Goal: Task Accomplishment & Management: Use online tool/utility

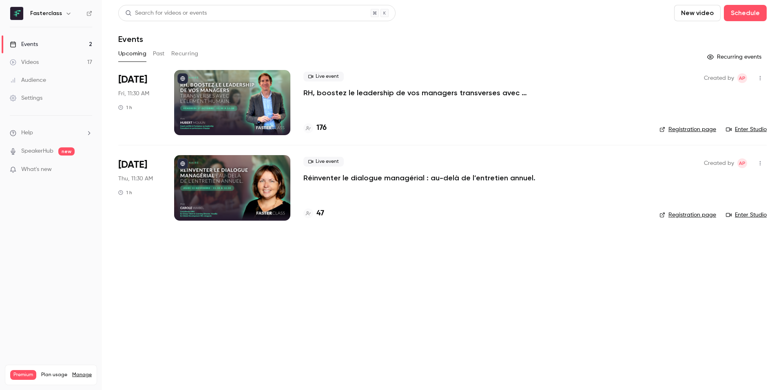
click at [251, 185] on div at bounding box center [232, 187] width 116 height 65
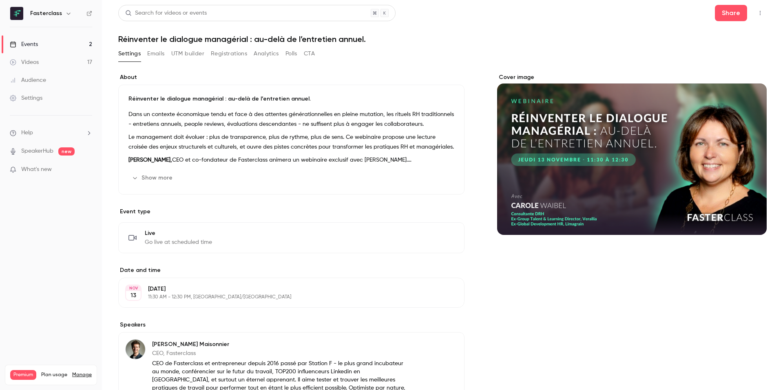
click at [214, 54] on button "Registrations" at bounding box center [229, 53] width 36 height 13
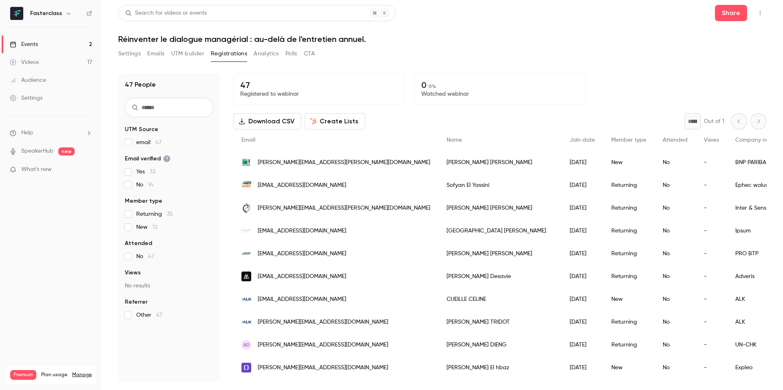
click at [255, 126] on button "Download CSV" at bounding box center [267, 121] width 68 height 16
drag, startPoint x: 382, startPoint y: 39, endPoint x: 121, endPoint y: 39, distance: 261.3
click at [119, 39] on h1 "Réinventer le dialogue managérial : au-delà de l’entretien annuel." at bounding box center [442, 39] width 648 height 10
copy h1 "Réinventer le dialogue managérial : au-delà de l’entretien annuel."
click at [137, 55] on button "Settings" at bounding box center [129, 53] width 22 height 13
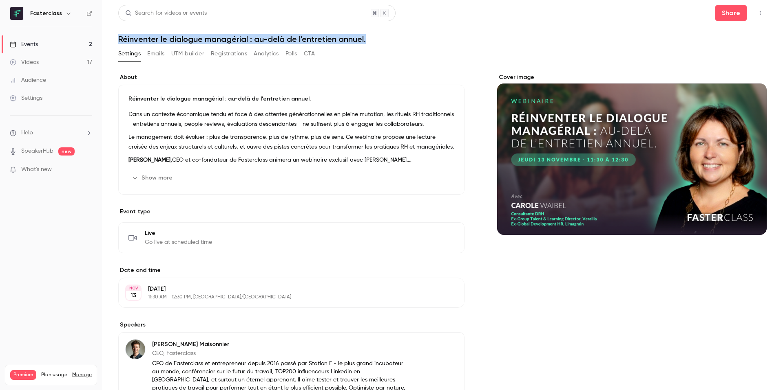
click at [194, 55] on button "UTM builder" at bounding box center [187, 53] width 33 height 13
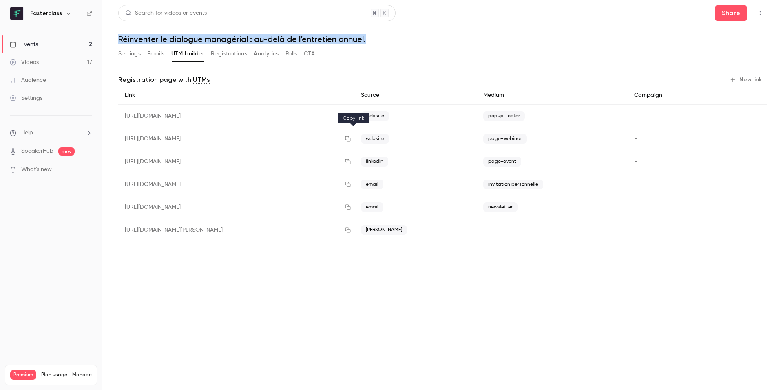
click at [351, 140] on icon "button" at bounding box center [347, 139] width 7 height 6
click at [53, 46] on link "Events 2" at bounding box center [51, 44] width 102 height 18
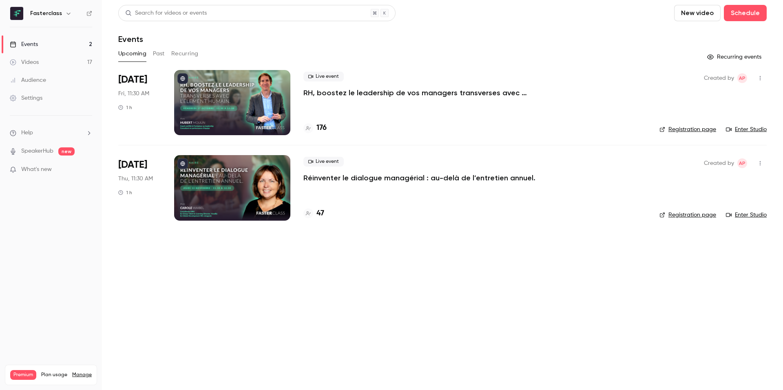
click at [246, 107] on div at bounding box center [232, 102] width 116 height 65
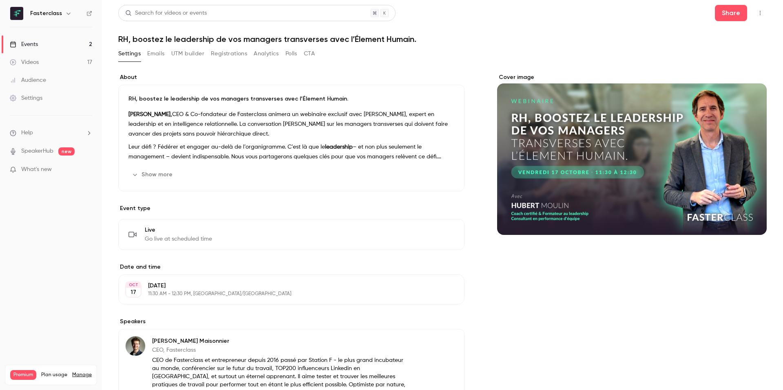
click at [195, 54] on button "UTM builder" at bounding box center [187, 53] width 33 height 13
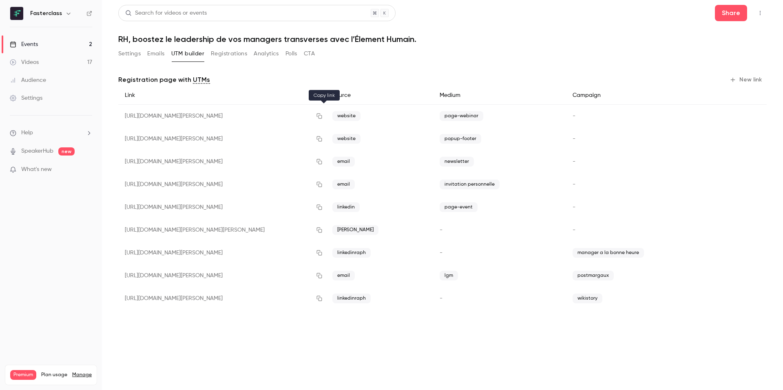
click at [322, 117] on icon "button" at bounding box center [319, 116] width 7 height 6
click at [320, 115] on icon "button" at bounding box center [319, 116] width 7 height 6
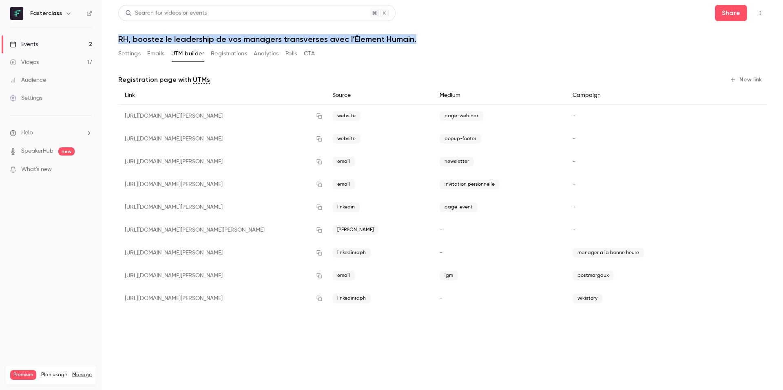
drag, startPoint x: 117, startPoint y: 39, endPoint x: 416, endPoint y: 36, distance: 298.8
click at [420, 40] on main "Search for videos or events Share RH, boostez le leadership de vos managers tra…" at bounding box center [442, 195] width 681 height 390
copy h1 "RH, boostez le leadership de vos managers transverses avec l’Élement Humain."
click at [45, 46] on link "Events 2" at bounding box center [51, 44] width 102 height 18
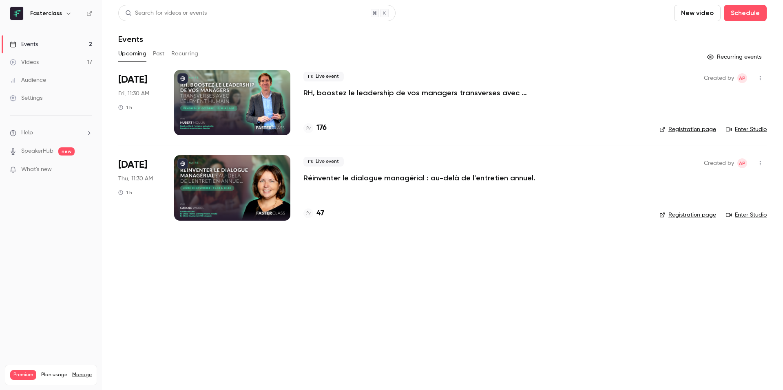
click at [238, 184] on div at bounding box center [232, 187] width 116 height 65
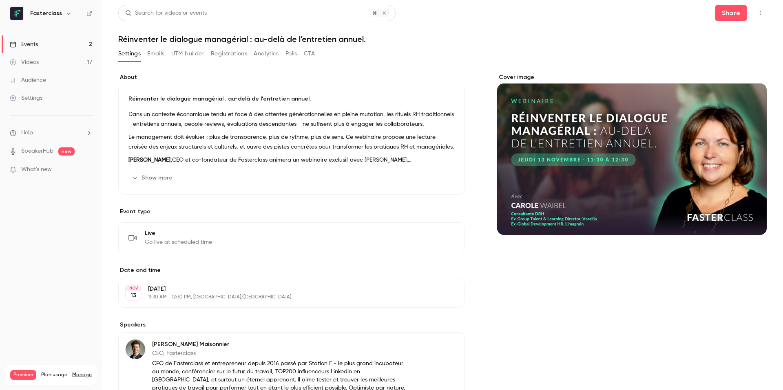
click at [210, 50] on div "Settings Emails UTM builder Registrations Analytics Polls CTA" at bounding box center [216, 53] width 196 height 13
click at [191, 51] on button "UTM builder" at bounding box center [187, 53] width 33 height 13
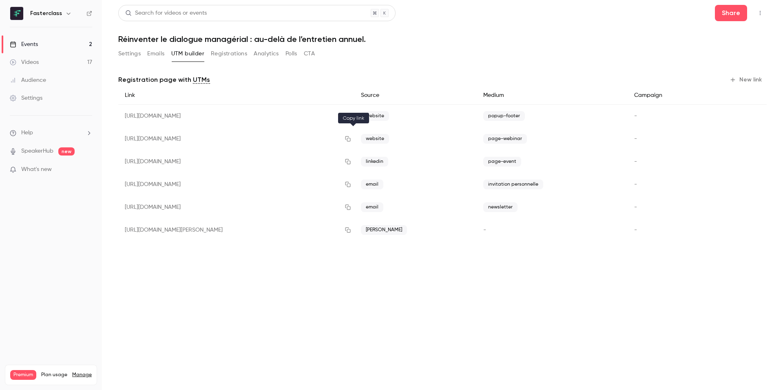
click at [351, 137] on icon "button" at bounding box center [347, 139] width 7 height 6
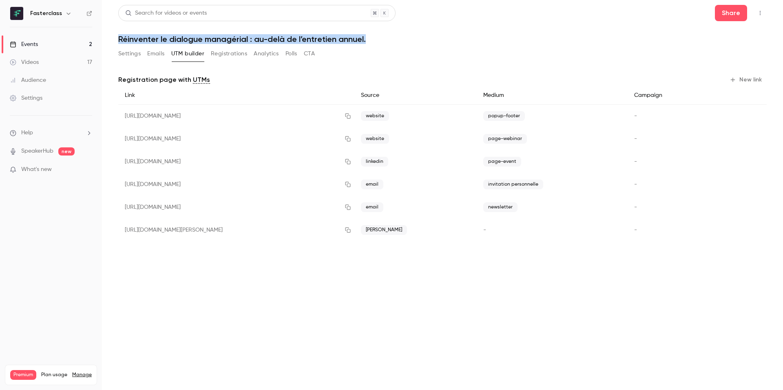
drag, startPoint x: 117, startPoint y: 37, endPoint x: 428, endPoint y: 38, distance: 311.8
click at [429, 38] on main "Search for videos or events Share Réinventer le dialogue managérial : au-delà d…" at bounding box center [442, 195] width 681 height 390
copy h1 "Réinventer le dialogue managérial : au-delà de l’entretien annuel."
click at [227, 50] on button "Registrations" at bounding box center [229, 53] width 36 height 13
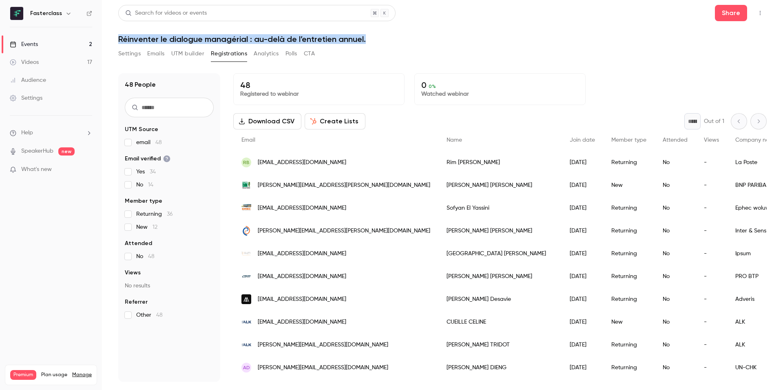
click at [138, 57] on button "Settings" at bounding box center [129, 53] width 22 height 13
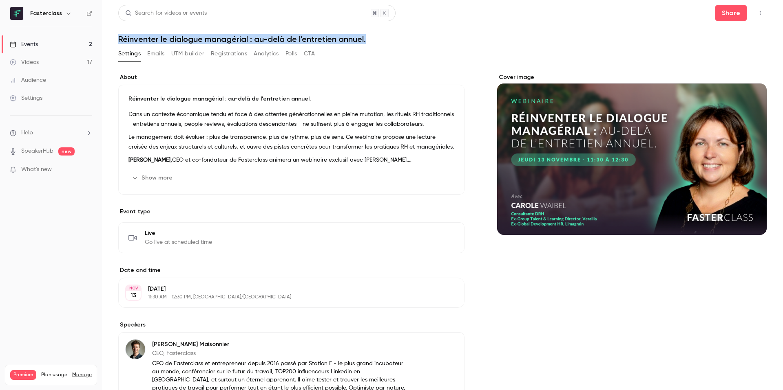
click at [50, 42] on link "Events 2" at bounding box center [51, 44] width 102 height 18
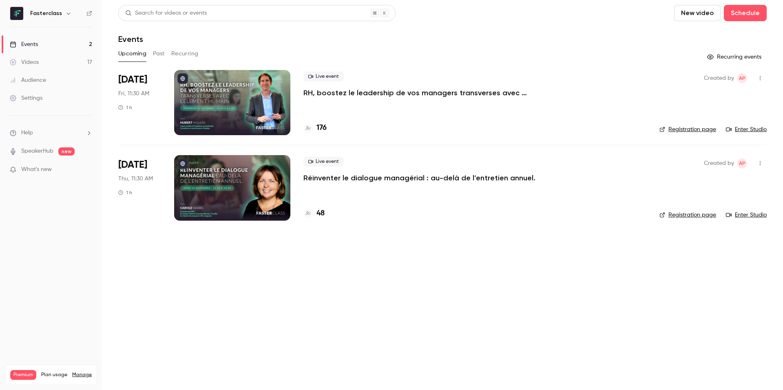
click at [221, 199] on div at bounding box center [232, 187] width 116 height 65
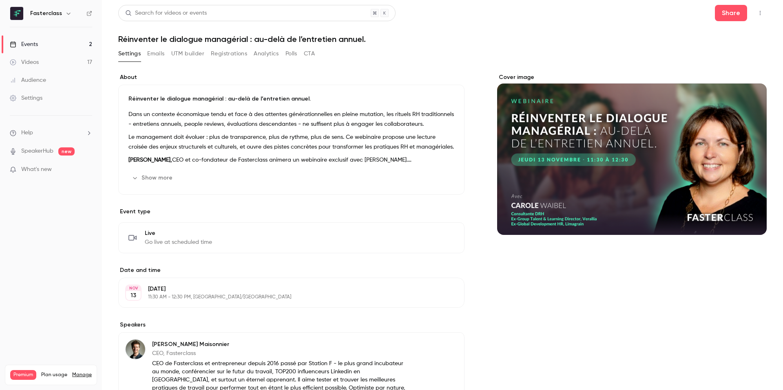
click at [228, 54] on button "Registrations" at bounding box center [229, 53] width 36 height 13
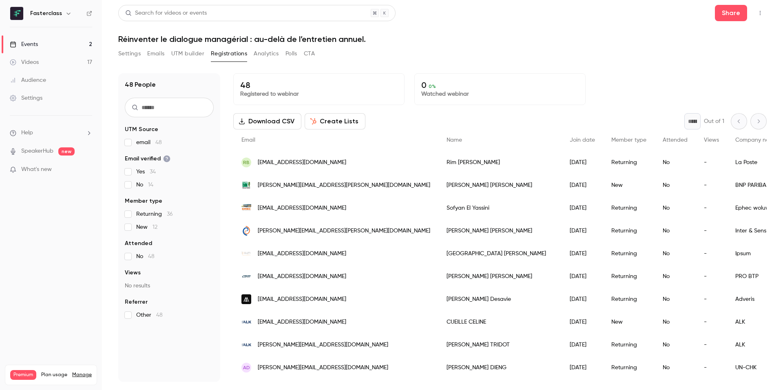
click at [227, 54] on button "Registrations" at bounding box center [229, 53] width 36 height 13
click at [192, 54] on button "UTM builder" at bounding box center [187, 53] width 33 height 13
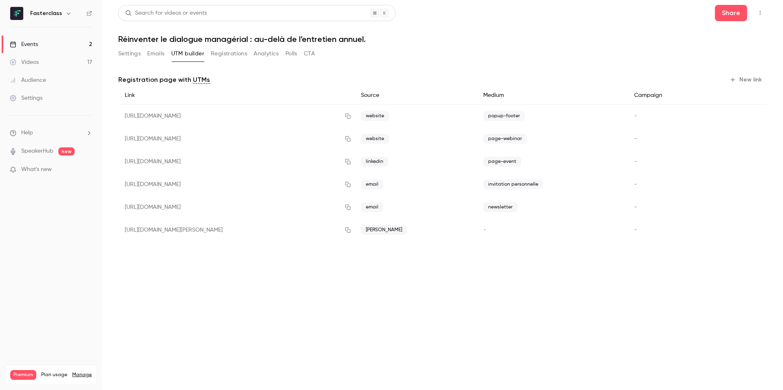
click at [743, 82] on button "New link" at bounding box center [746, 79] width 40 height 13
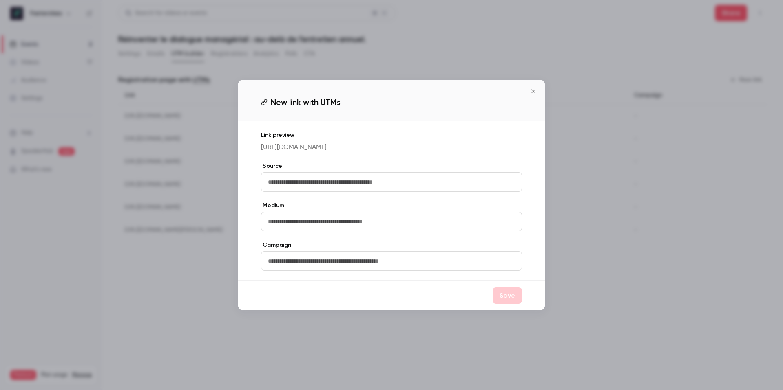
click at [349, 178] on input "text" at bounding box center [391, 182] width 261 height 20
type input "**********"
click at [506, 300] on button "Save" at bounding box center [506, 296] width 29 height 16
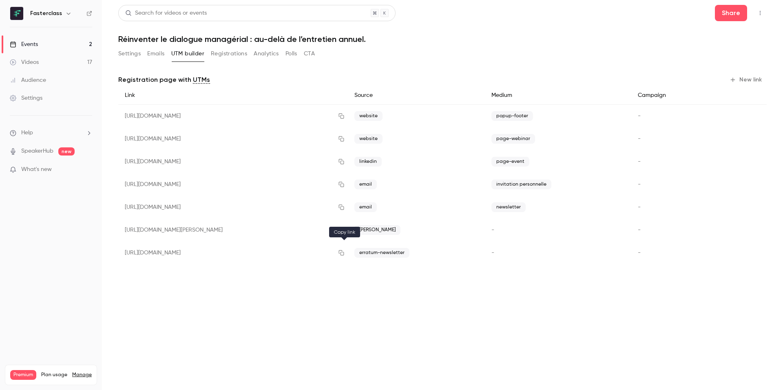
click at [348, 253] on button "button" at bounding box center [341, 253] width 13 height 13
drag, startPoint x: 397, startPoint y: 254, endPoint x: 357, endPoint y: 254, distance: 39.9
click at [357, 254] on span "erratum-newsletter" at bounding box center [381, 253] width 55 height 10
copy span "erratum-newsletter"
click at [42, 45] on link "Events 2" at bounding box center [51, 44] width 102 height 18
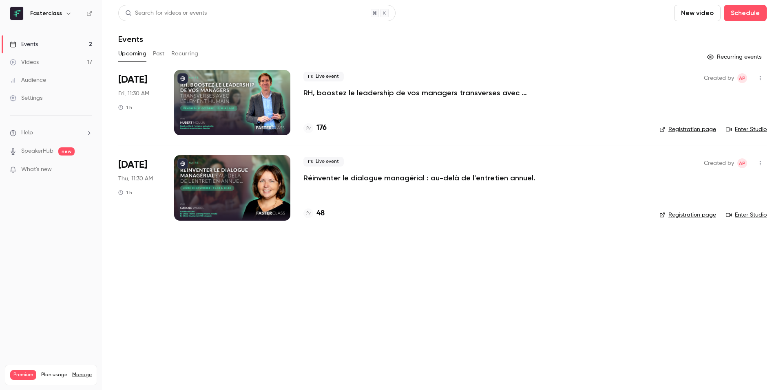
click at [209, 106] on div at bounding box center [232, 102] width 116 height 65
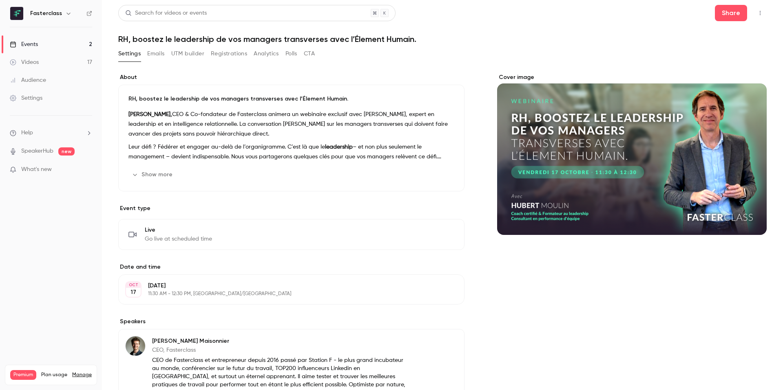
click at [193, 52] on button "UTM builder" at bounding box center [187, 53] width 33 height 13
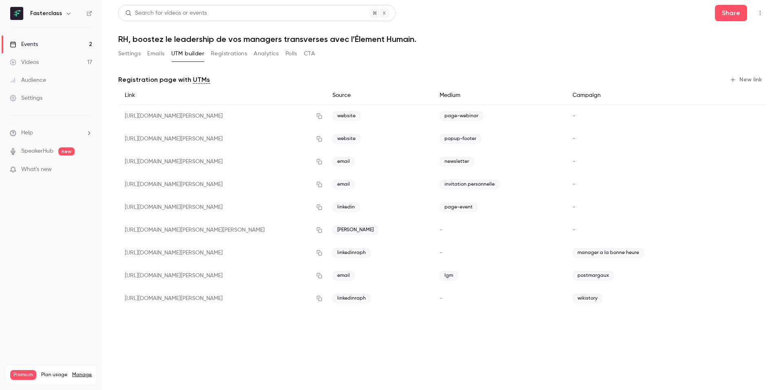
click at [755, 77] on button "New link" at bounding box center [746, 79] width 40 height 13
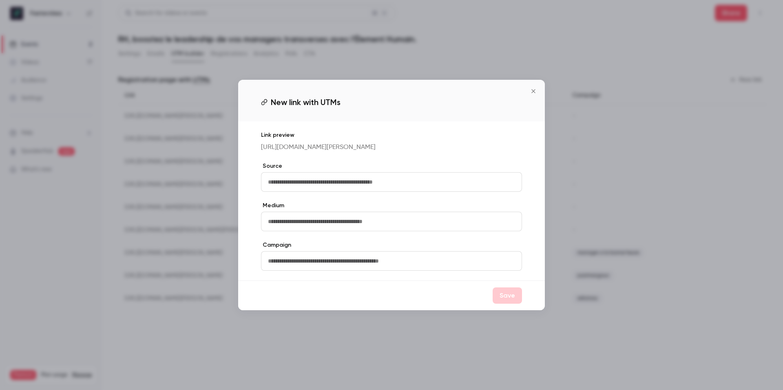
click at [298, 179] on input "text" at bounding box center [391, 182] width 261 height 20
paste input "**********"
type input "**********"
click at [505, 304] on button "Save" at bounding box center [506, 296] width 29 height 16
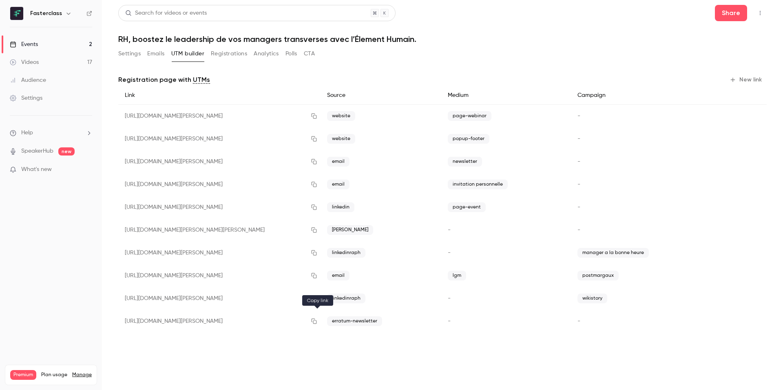
click at [317, 321] on icon "button" at bounding box center [313, 321] width 5 height 5
click at [130, 49] on button "Settings" at bounding box center [129, 53] width 22 height 13
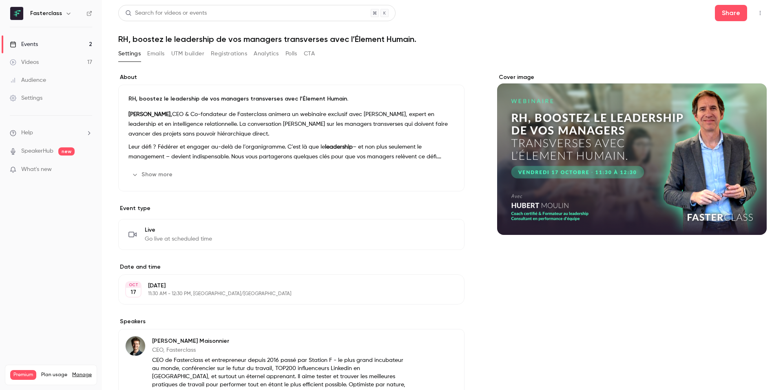
click at [63, 40] on link "Events 2" at bounding box center [51, 44] width 102 height 18
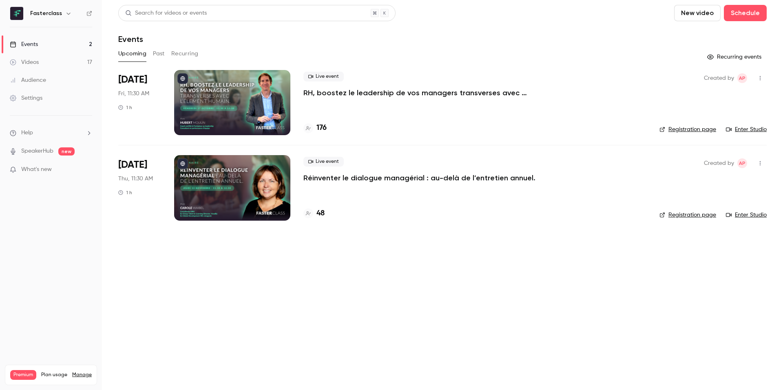
click at [259, 196] on div at bounding box center [232, 187] width 116 height 65
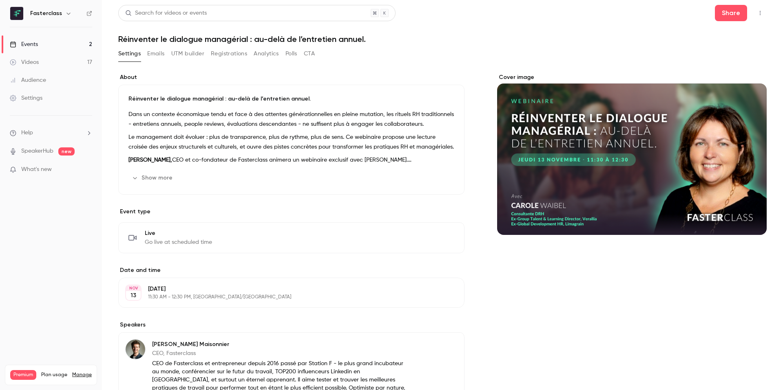
click at [159, 56] on button "Emails" at bounding box center [155, 53] width 17 height 13
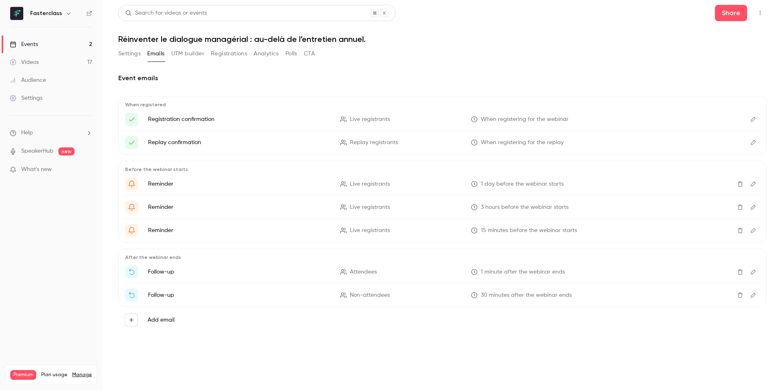
click at [248, 53] on div "Settings Emails UTM builder Registrations Analytics Polls CTA" at bounding box center [216, 53] width 196 height 13
click at [240, 54] on button "Registrations" at bounding box center [229, 53] width 36 height 13
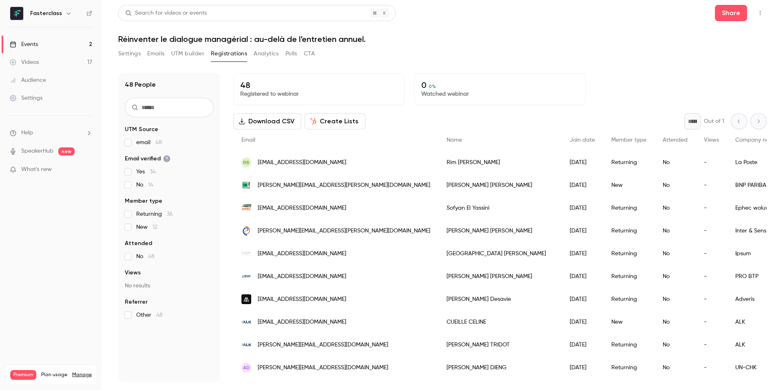
click at [280, 120] on button "Download CSV" at bounding box center [267, 121] width 68 height 16
click at [50, 45] on link "Events 2" at bounding box center [51, 44] width 102 height 18
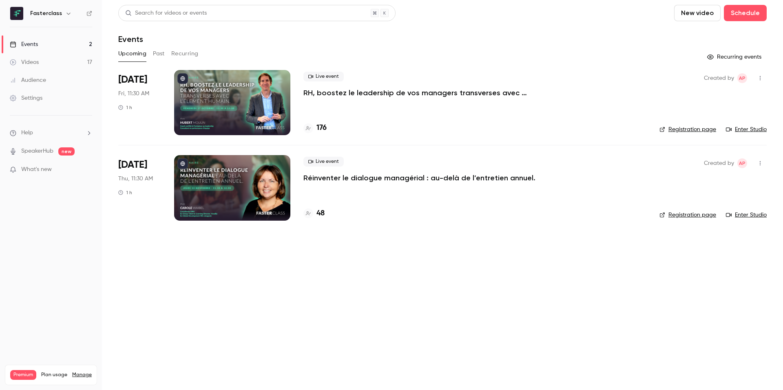
click at [225, 97] on div at bounding box center [232, 102] width 116 height 65
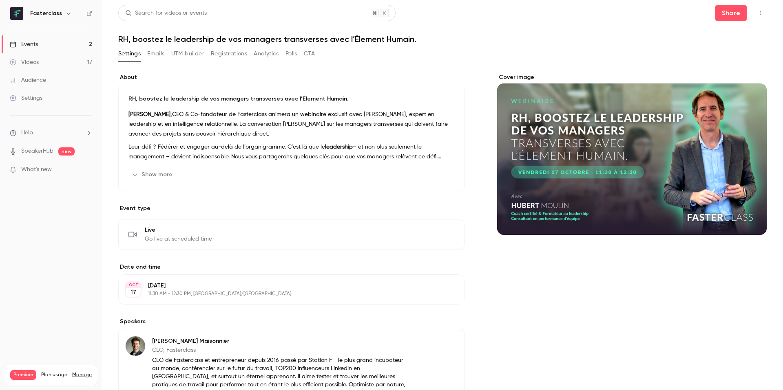
click at [220, 52] on button "Registrations" at bounding box center [229, 53] width 36 height 13
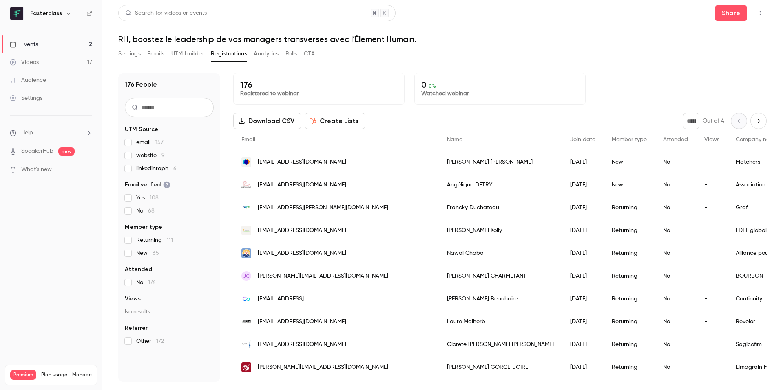
click at [136, 56] on button "Settings" at bounding box center [129, 53] width 22 height 13
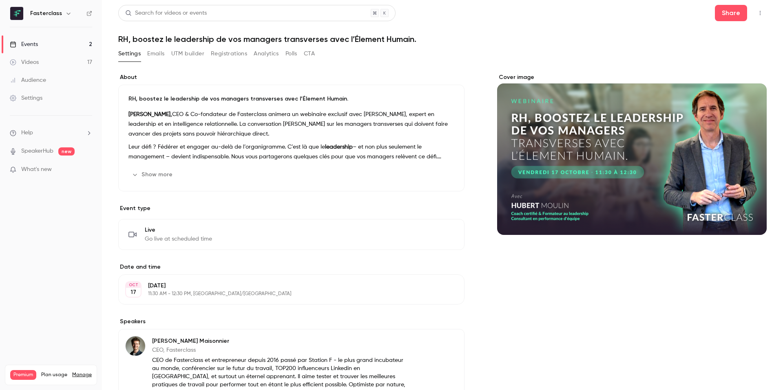
click at [44, 44] on link "Events 2" at bounding box center [51, 44] width 102 height 18
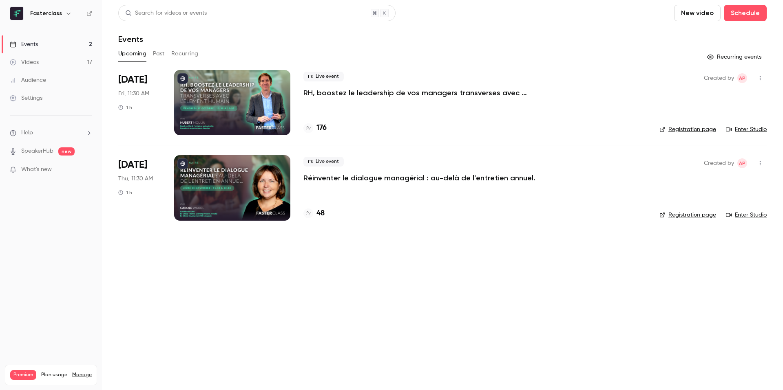
click at [216, 102] on div at bounding box center [232, 102] width 116 height 65
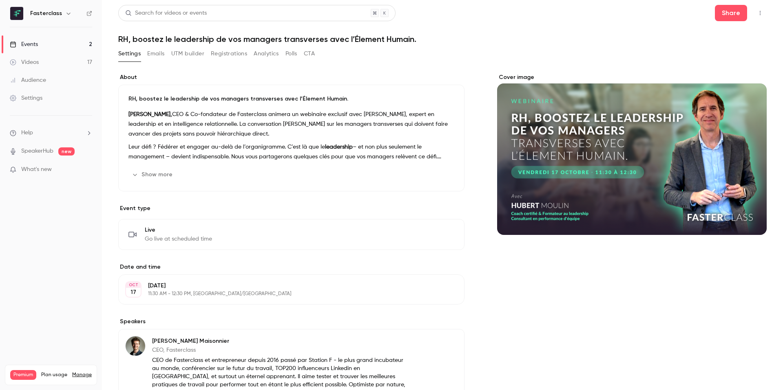
click at [191, 55] on button "UTM builder" at bounding box center [187, 53] width 33 height 13
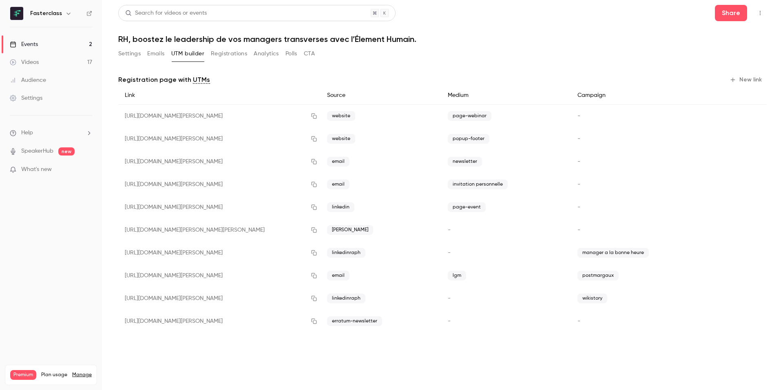
click at [122, 48] on button "Settings" at bounding box center [129, 53] width 22 height 13
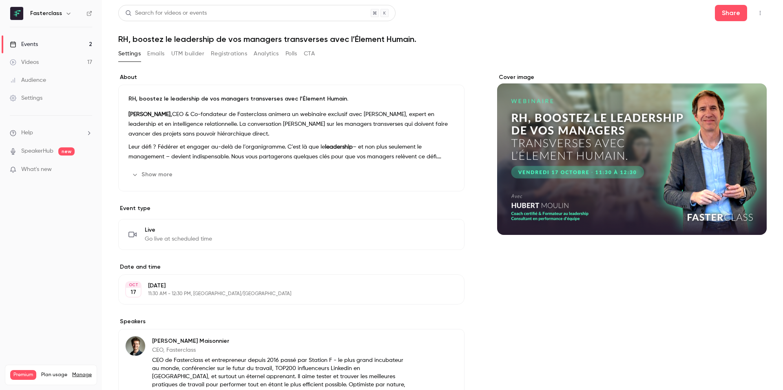
click at [227, 56] on button "Registrations" at bounding box center [229, 53] width 36 height 13
